Goal: Communication & Community: Answer question/provide support

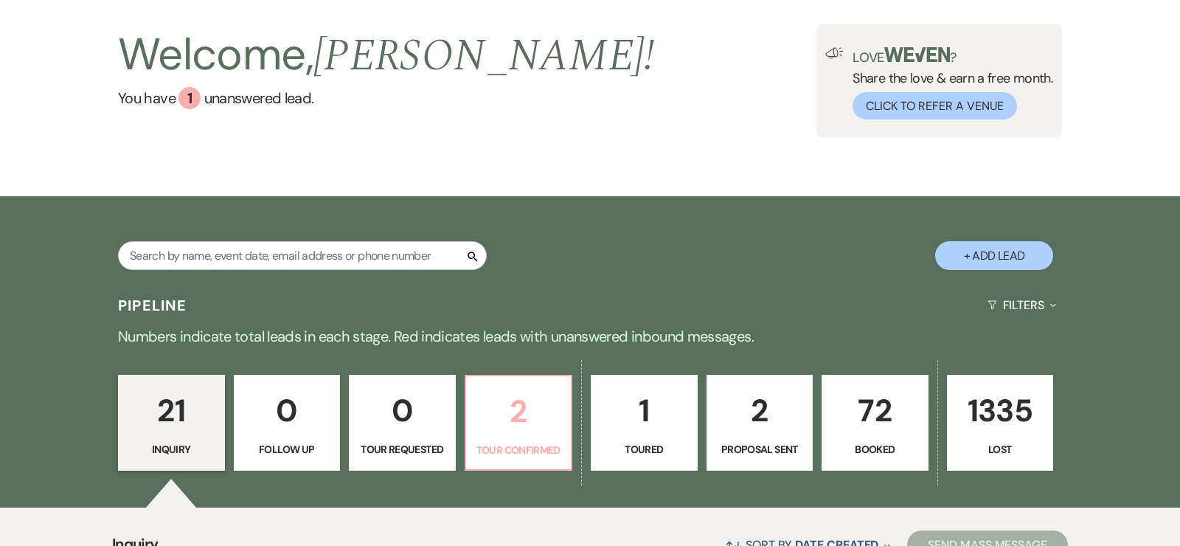
click at [538, 407] on p "2" at bounding box center [519, 411] width 88 height 49
select select "4"
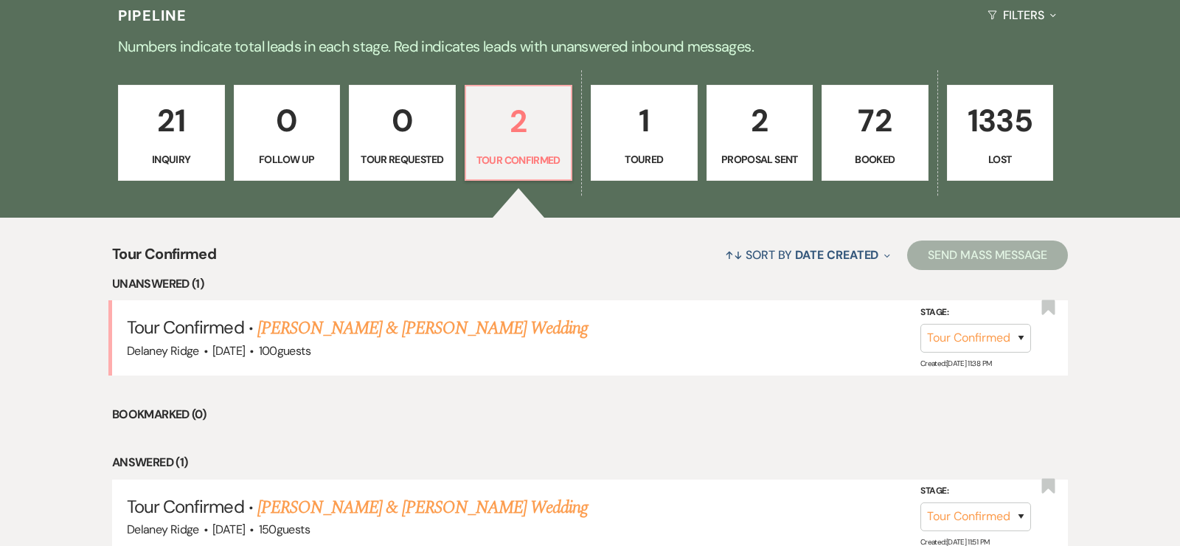
scroll to position [490, 0]
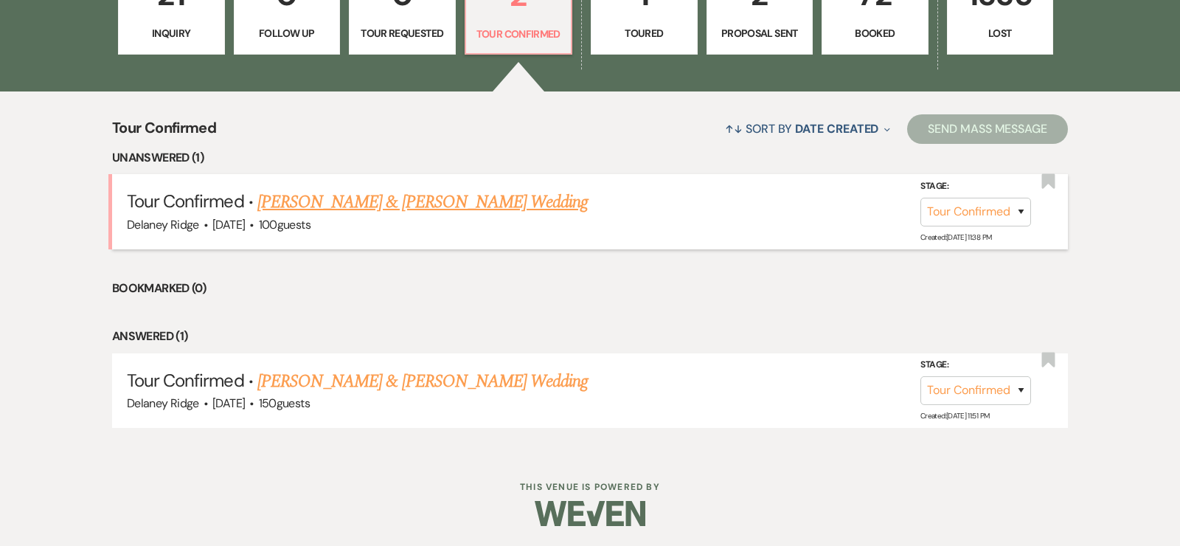
click at [364, 206] on link "[PERSON_NAME] & [PERSON_NAME] Wedding" at bounding box center [422, 202] width 330 height 27
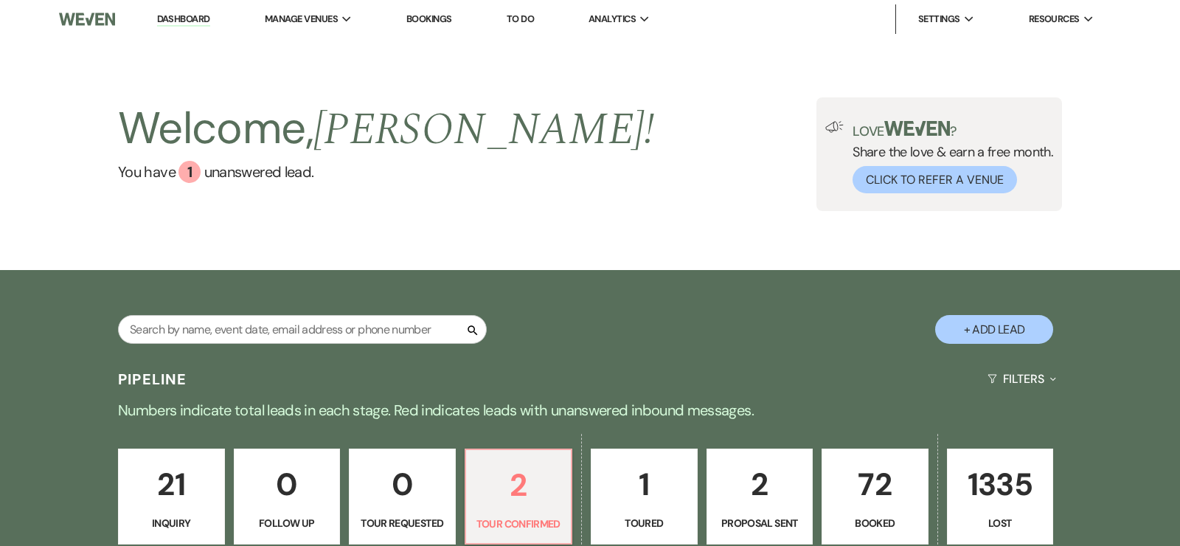
select select "4"
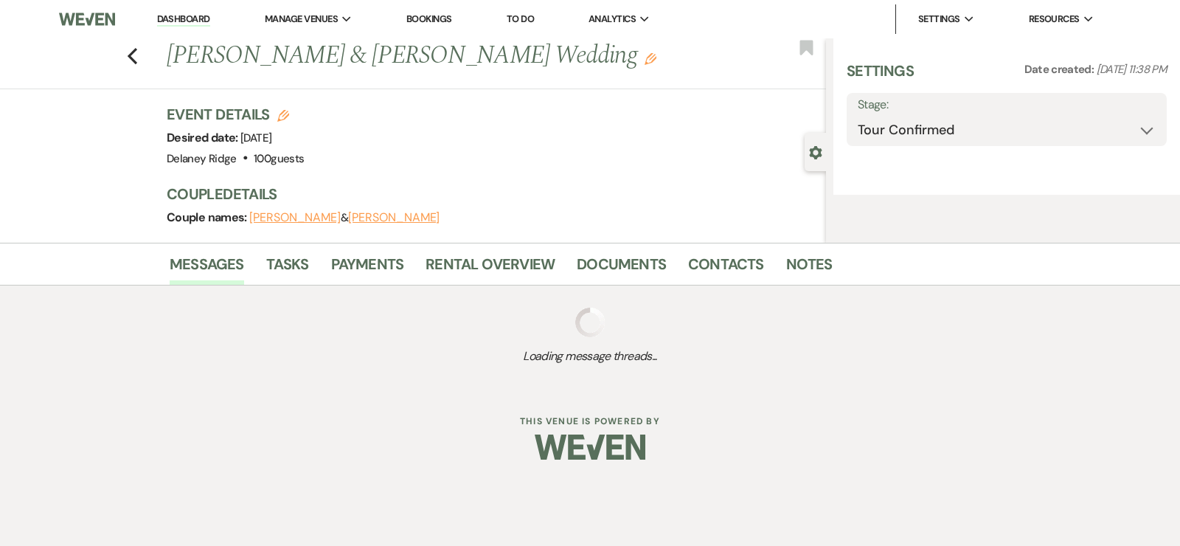
select select "5"
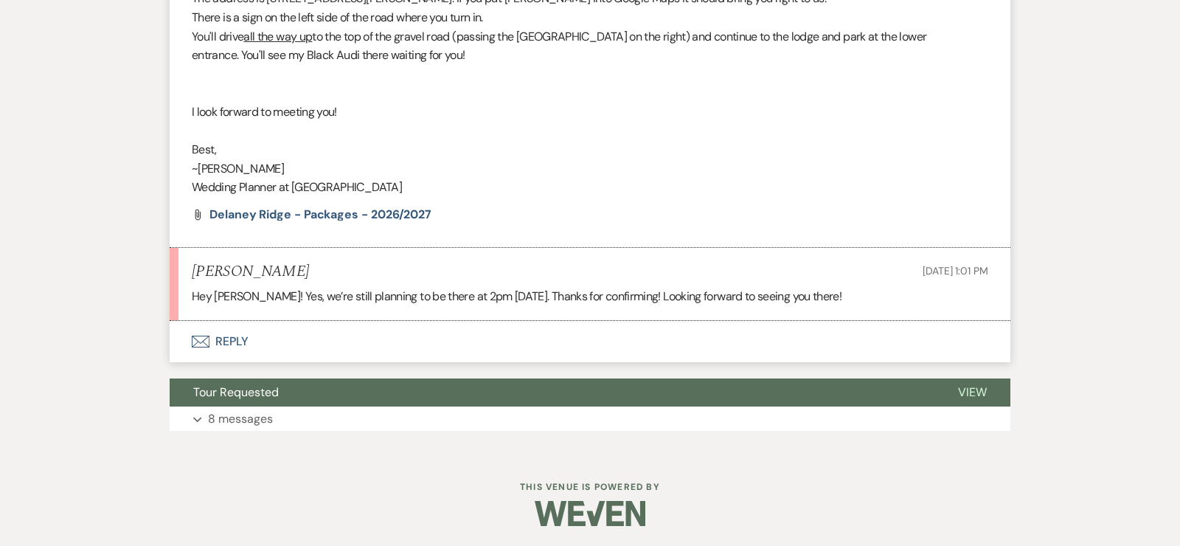
scroll to position [716, 0]
click at [209, 338] on button "Envelope Reply" at bounding box center [590, 340] width 841 height 41
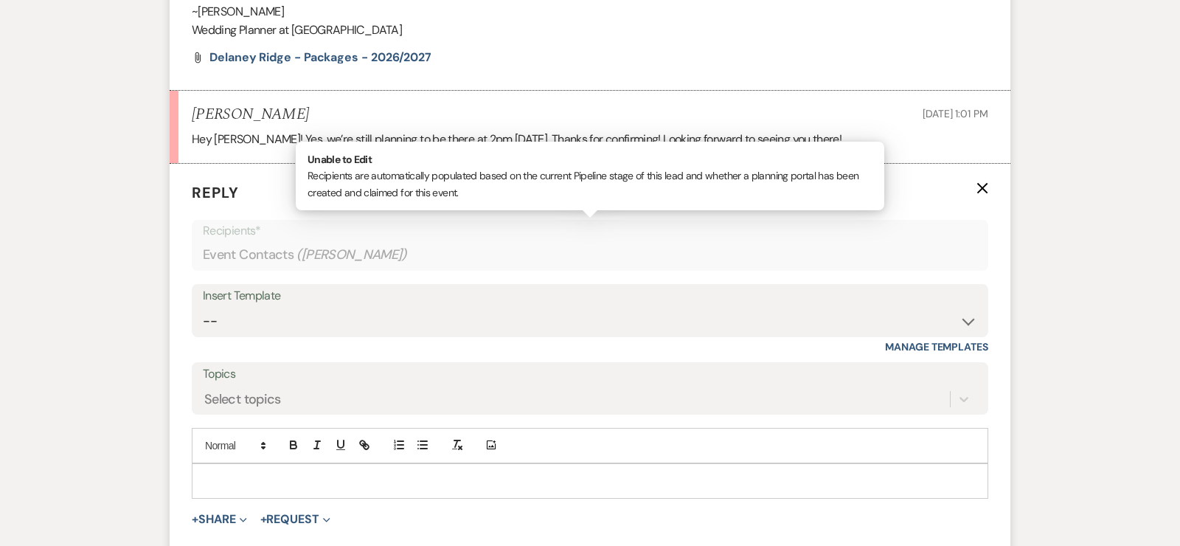
scroll to position [914, 0]
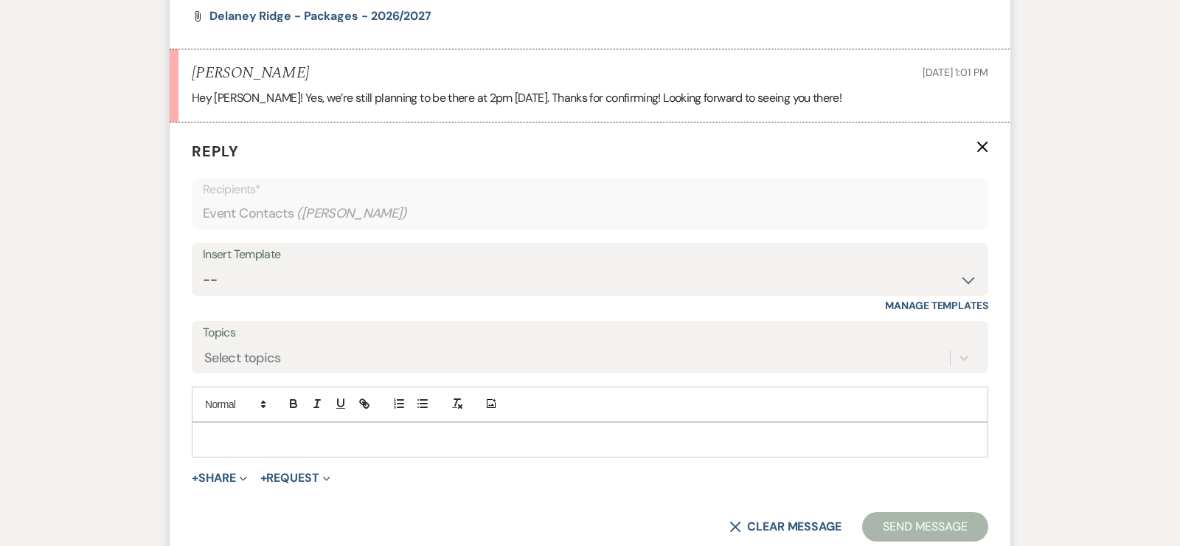
click at [226, 438] on p at bounding box center [590, 440] width 773 height 16
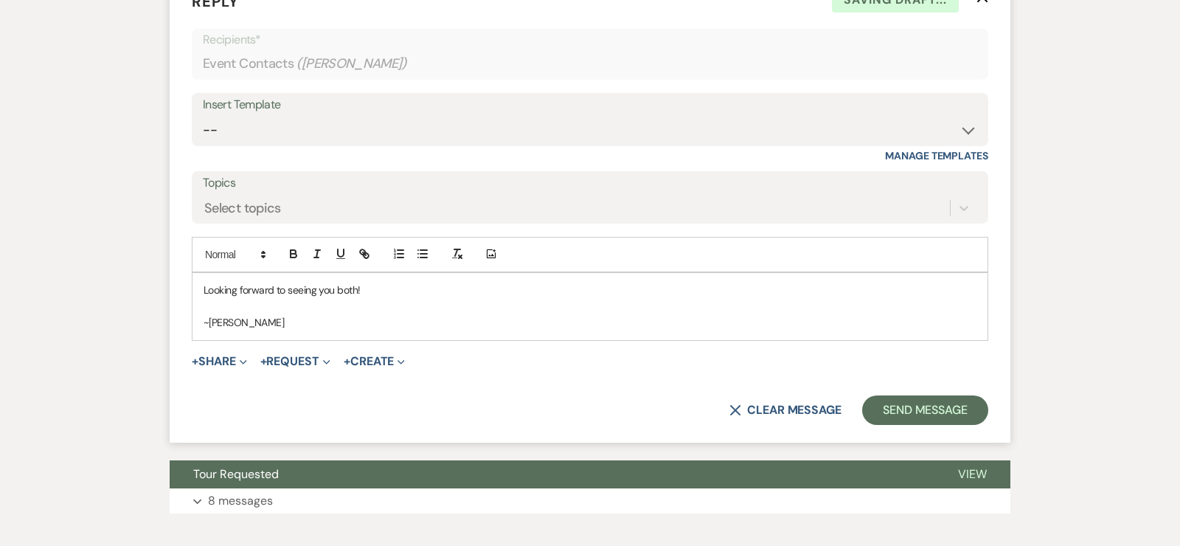
scroll to position [1144, 0]
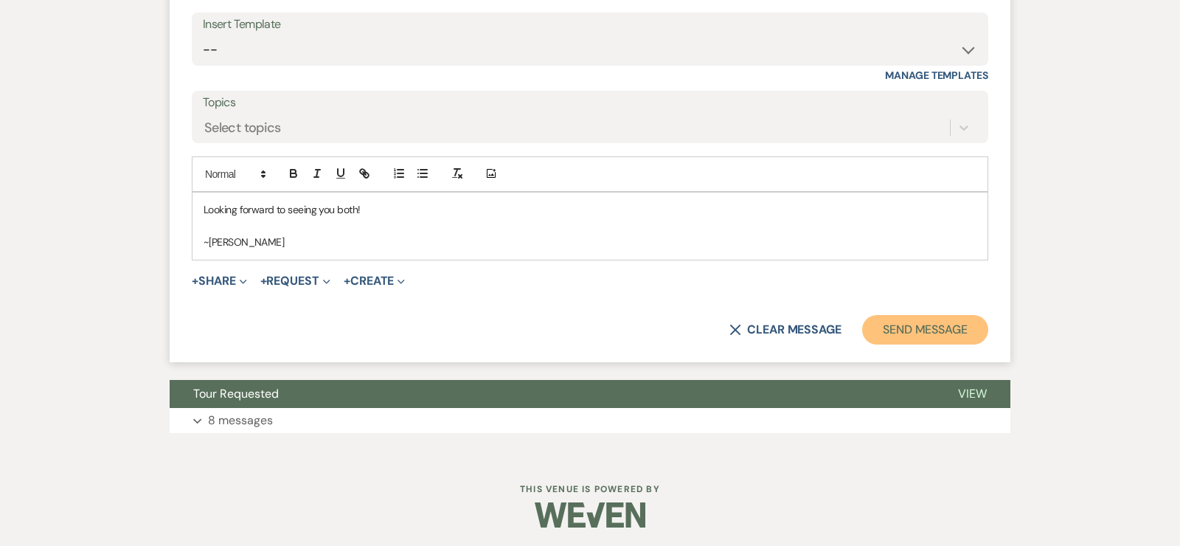
click at [966, 318] on button "Send Message" at bounding box center [925, 330] width 126 height 30
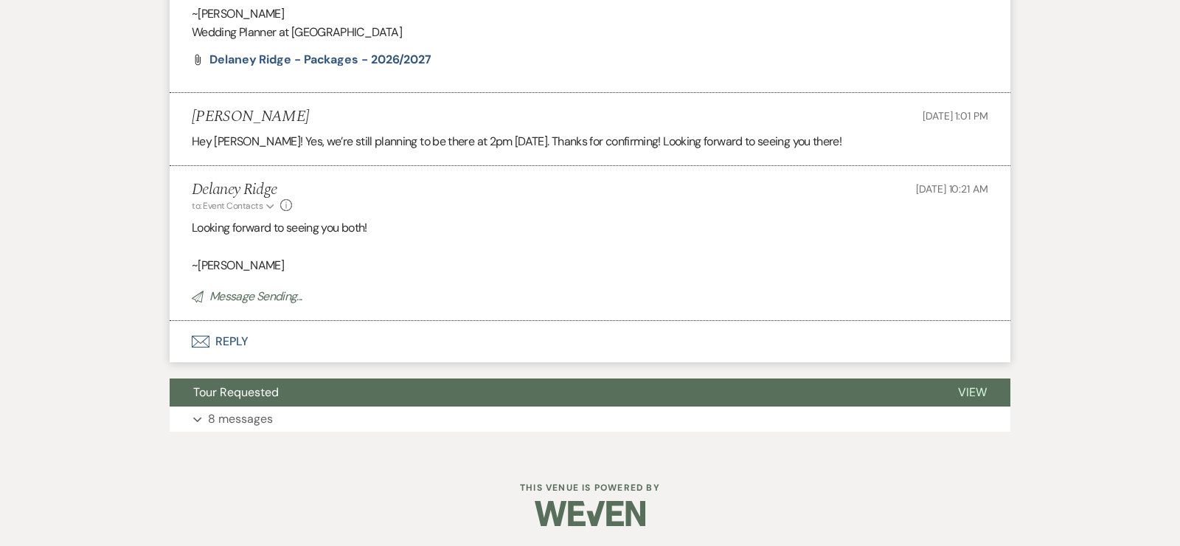
scroll to position [839, 0]
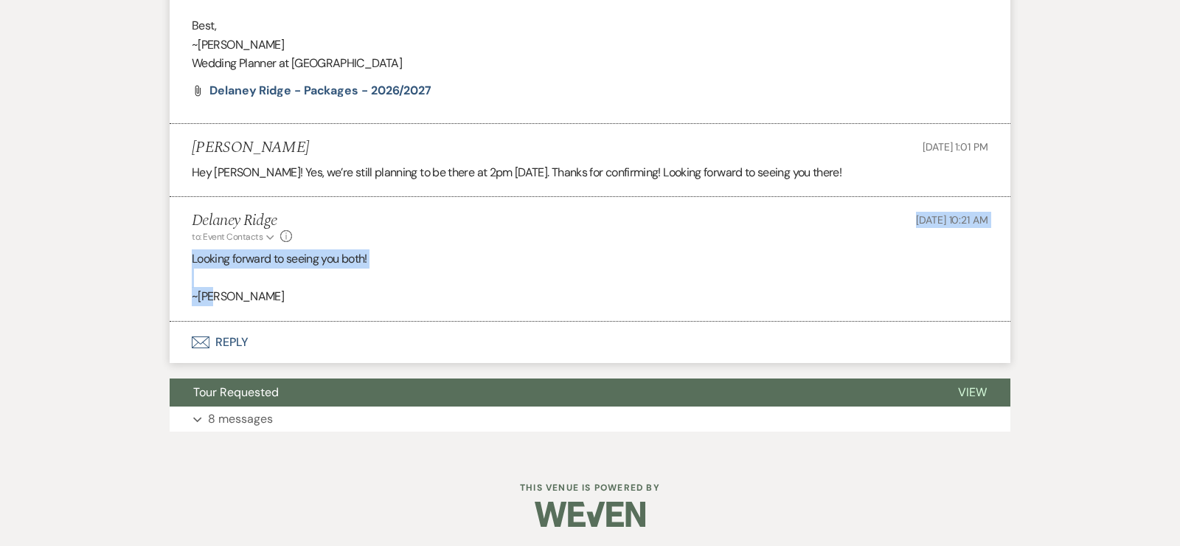
drag, startPoint x: 971, startPoint y: 299, endPoint x: 759, endPoint y: 198, distance: 235.2
click at [768, 198] on li "Delaney Ridge to: Event Contacts Expand Info [DATE] 10:21 AM Looking forward to…" at bounding box center [590, 259] width 841 height 125
click at [759, 198] on li "Delaney Ridge to: Event Contacts Expand Info [DATE] 10:21 AM Looking forward to…" at bounding box center [590, 259] width 841 height 125
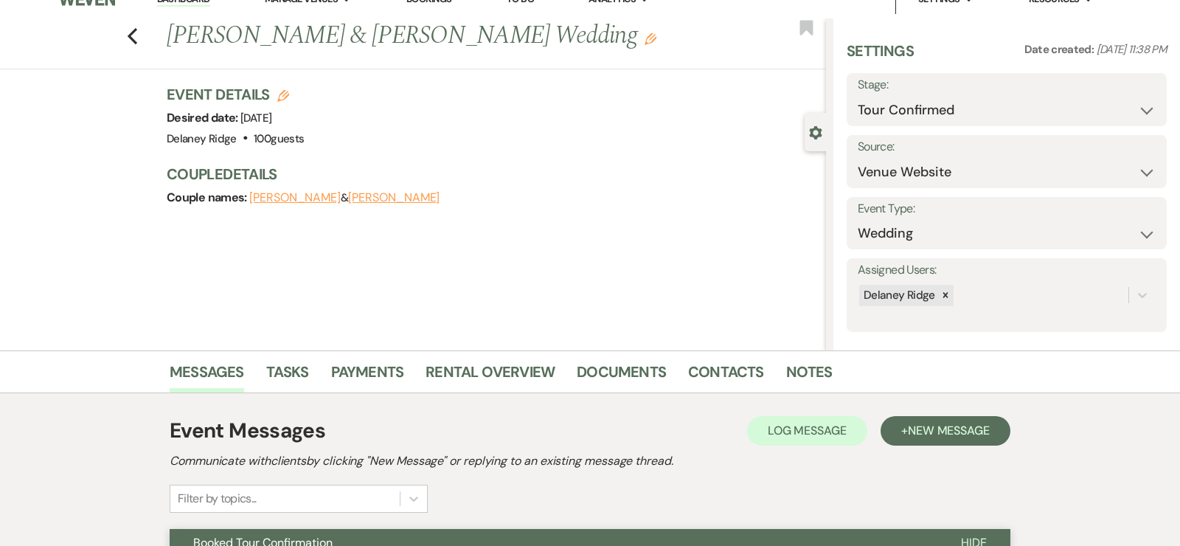
scroll to position [0, 0]
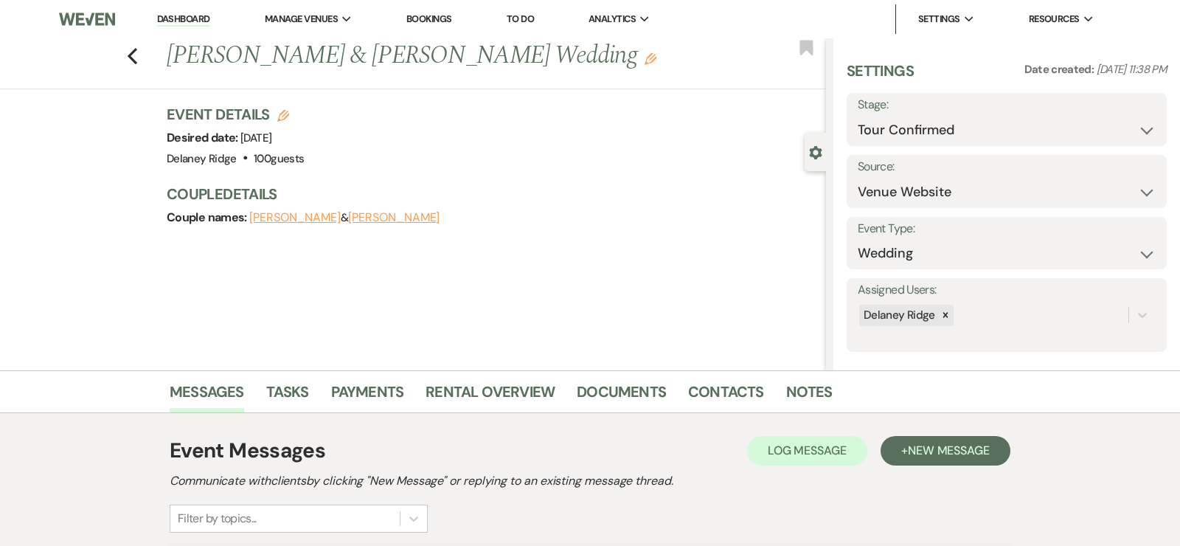
click at [162, 21] on link "Dashboard" at bounding box center [183, 20] width 53 height 14
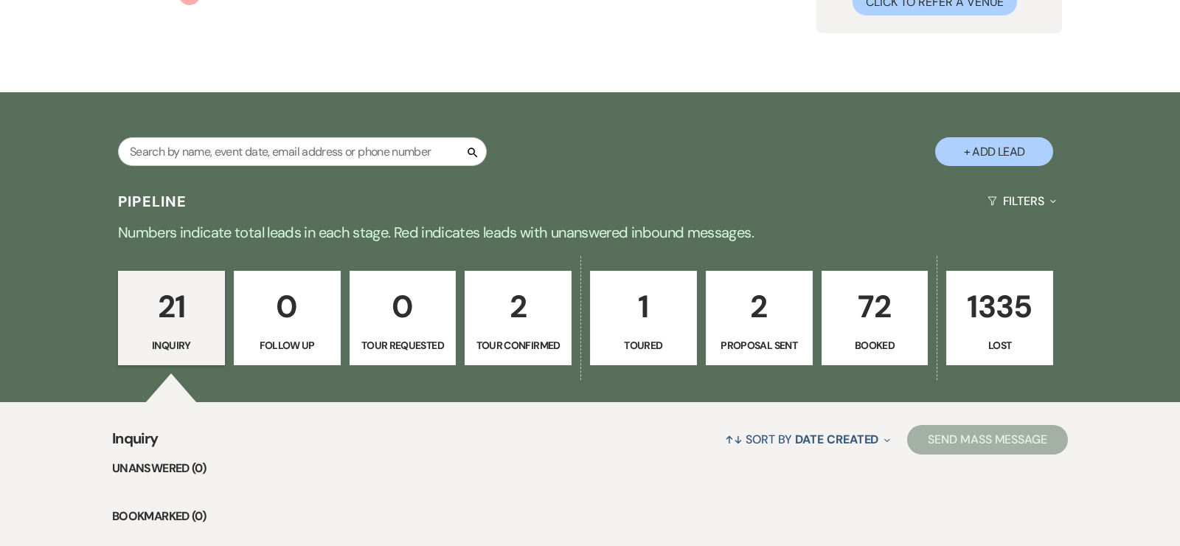
scroll to position [190, 0]
